Goal: Task Accomplishment & Management: Manage account settings

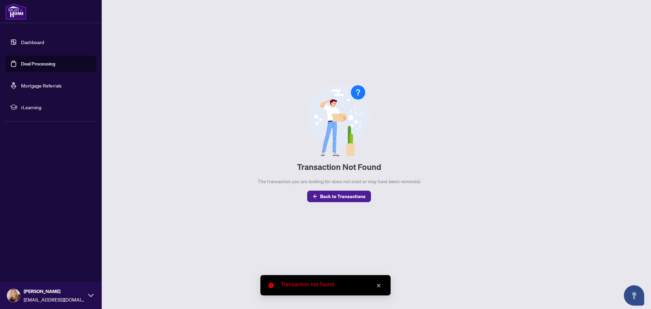
click at [32, 67] on link "Deal Processing" at bounding box center [38, 64] width 34 height 6
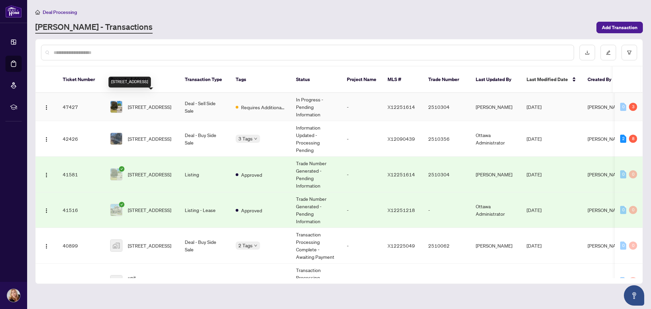
click at [136, 103] on span "[STREET_ADDRESS]" at bounding box center [149, 106] width 43 height 7
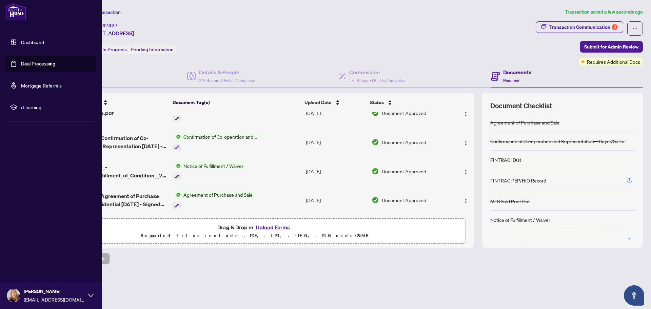
click at [31, 63] on link "Deal Processing" at bounding box center [38, 64] width 34 height 6
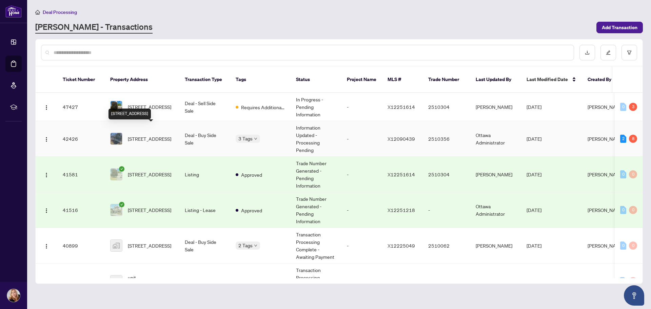
click at [136, 135] on span "[STREET_ADDRESS]" at bounding box center [149, 138] width 43 height 7
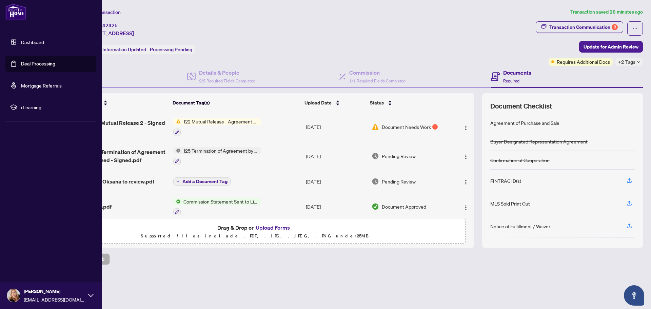
click at [29, 67] on link "Deal Processing" at bounding box center [38, 64] width 34 height 6
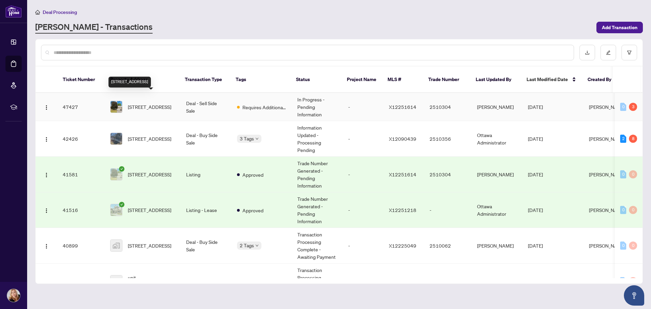
click at [157, 103] on span "[STREET_ADDRESS]" at bounding box center [149, 106] width 43 height 7
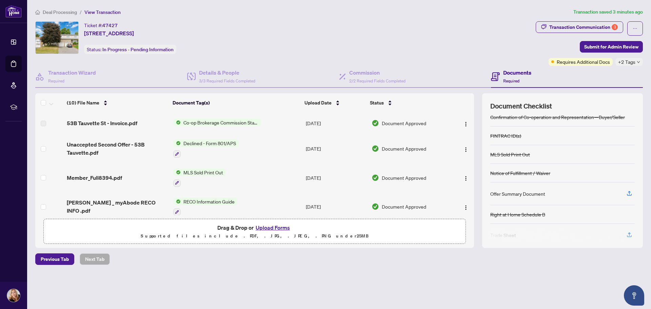
scroll to position [34, 0]
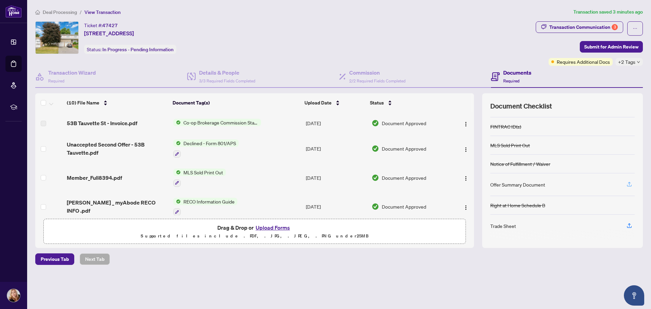
click at [630, 184] on icon "button" at bounding box center [629, 184] width 6 height 6
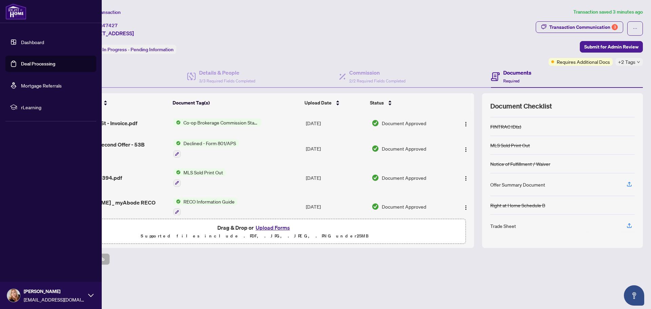
click at [31, 42] on link "Dashboard" at bounding box center [32, 42] width 23 height 6
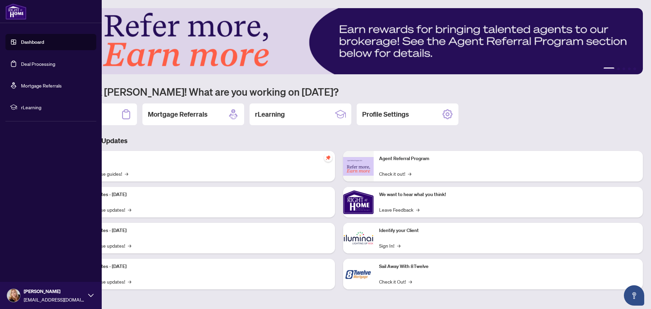
click at [36, 62] on link "Deal Processing" at bounding box center [38, 64] width 34 height 6
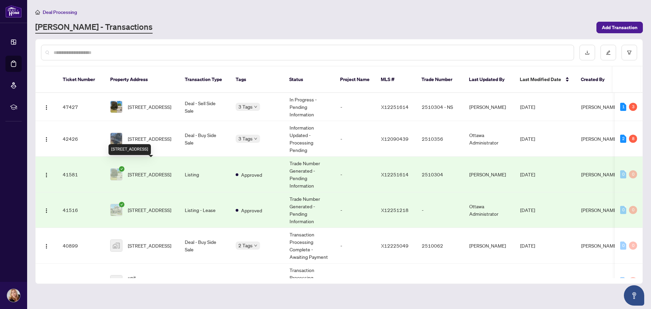
click at [143, 171] on span "[STREET_ADDRESS]" at bounding box center [149, 174] width 43 height 7
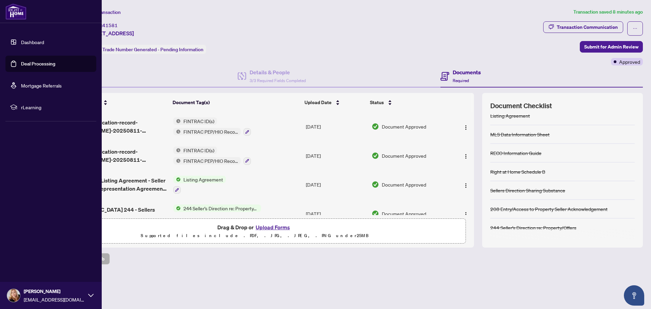
click at [32, 42] on link "Dashboard" at bounding box center [32, 42] width 23 height 6
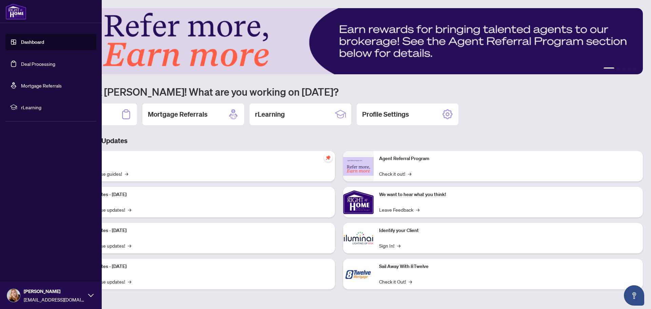
click at [47, 61] on link "Deal Processing" at bounding box center [38, 64] width 34 height 6
